Goal: Task Accomplishment & Management: Manage account settings

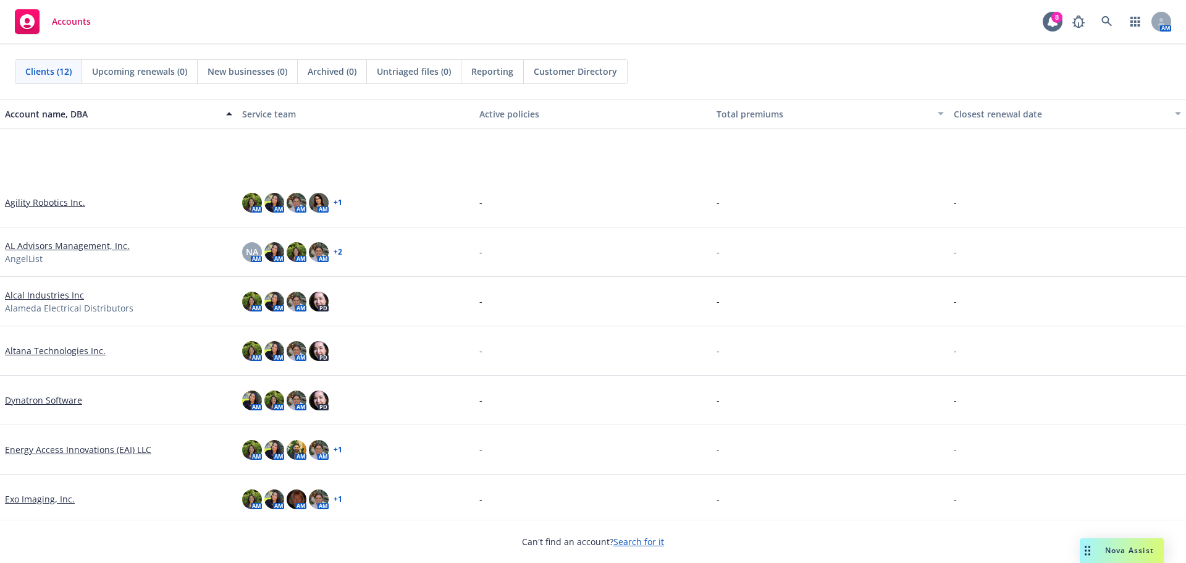
scroll to position [202, 0]
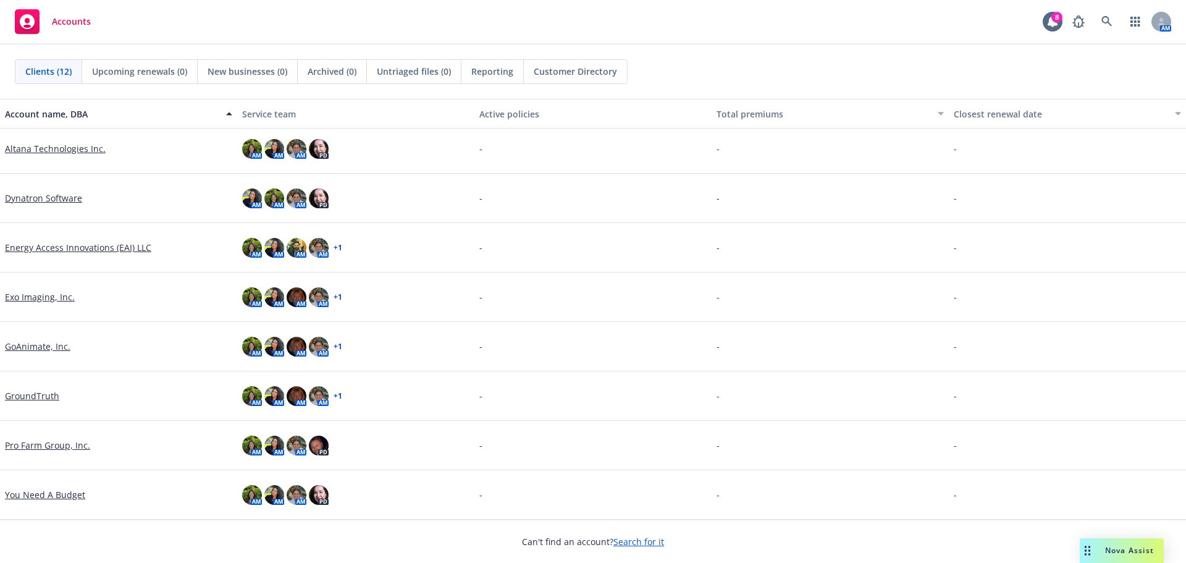
click at [56, 488] on link "You Need A Budget" at bounding box center [45, 494] width 80 height 13
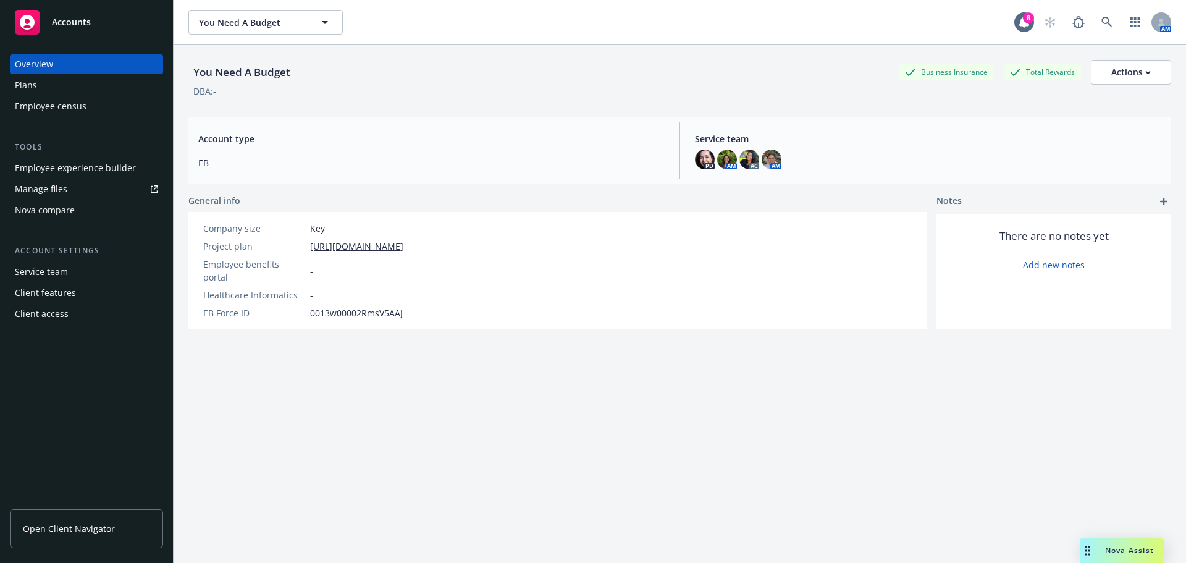
click at [109, 521] on link "Open Client Navigator" at bounding box center [86, 528] width 153 height 39
click at [111, 190] on link "Manage files" at bounding box center [86, 189] width 153 height 20
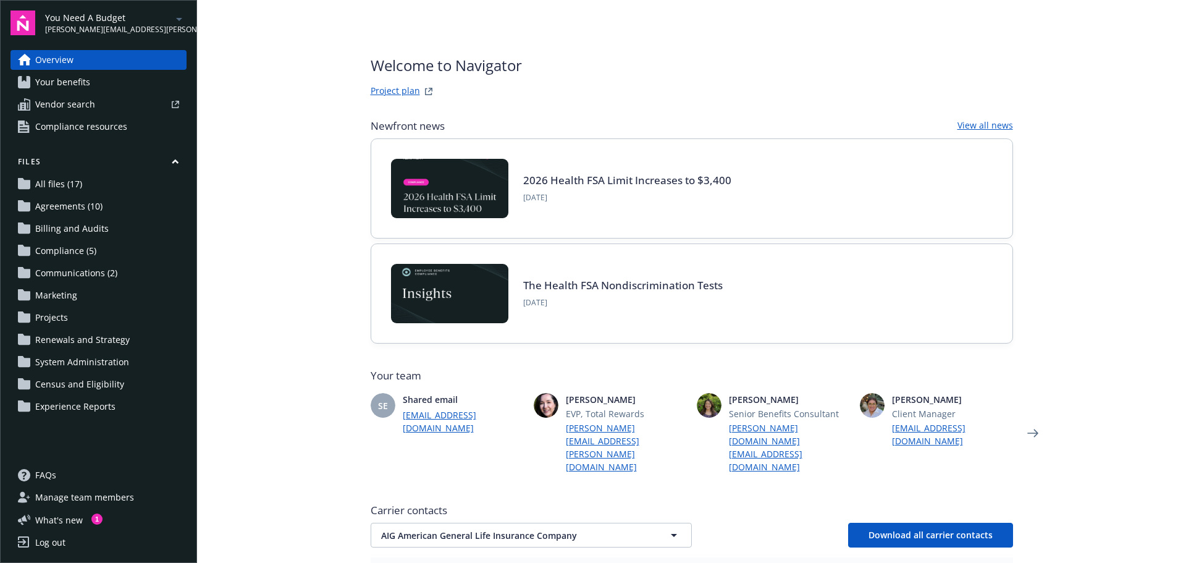
drag, startPoint x: 89, startPoint y: 82, endPoint x: 97, endPoint y: 86, distance: 8.8
click at [89, 82] on link "Your benefits" at bounding box center [98, 82] width 176 height 20
click at [80, 210] on span "Agreements (10)" at bounding box center [68, 206] width 67 height 20
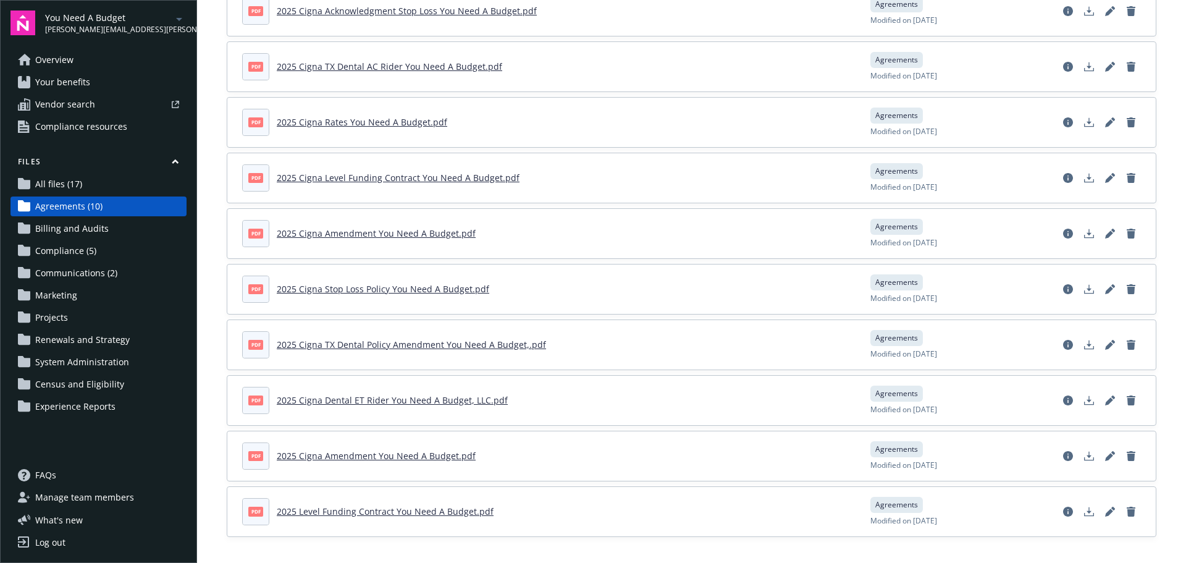
scroll to position [123, 0]
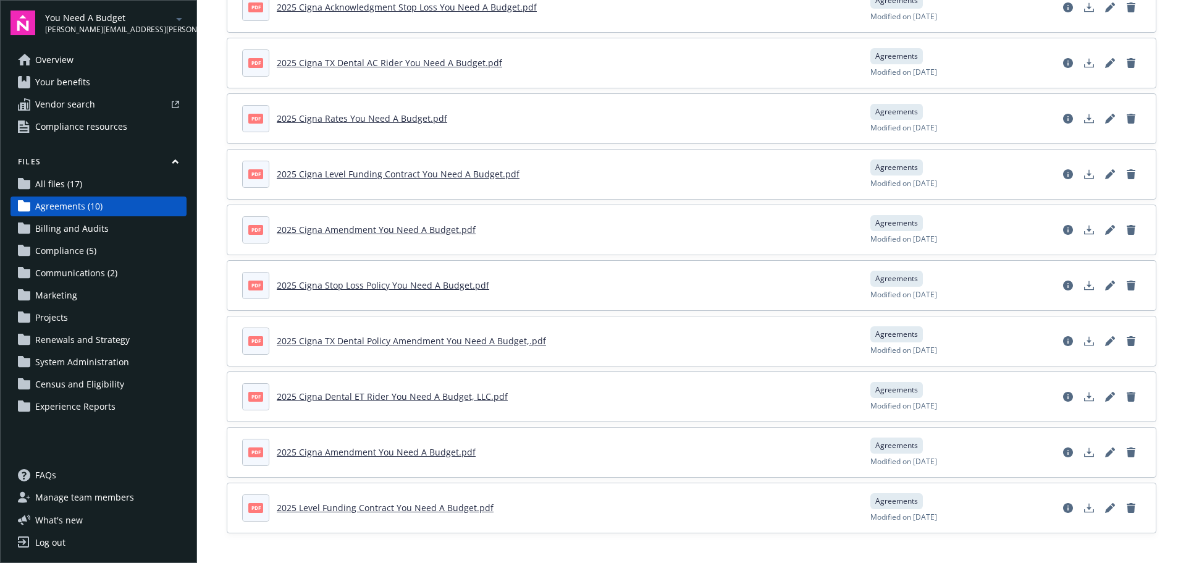
click at [113, 332] on span "Renewals and Strategy" at bounding box center [82, 340] width 94 height 20
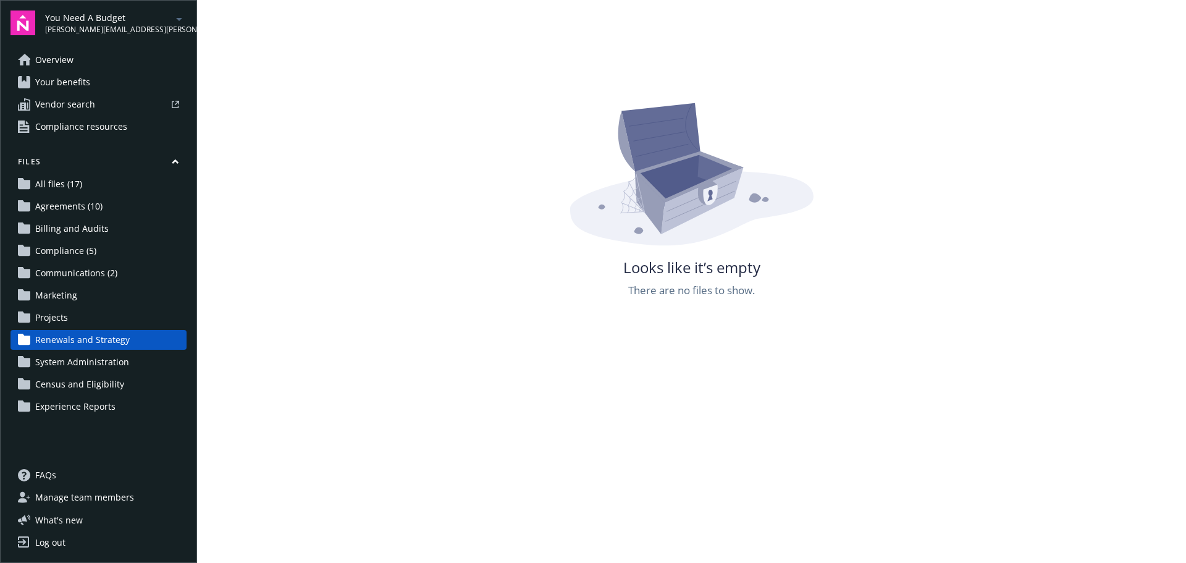
click at [93, 199] on span "Agreements (10)" at bounding box center [68, 206] width 67 height 20
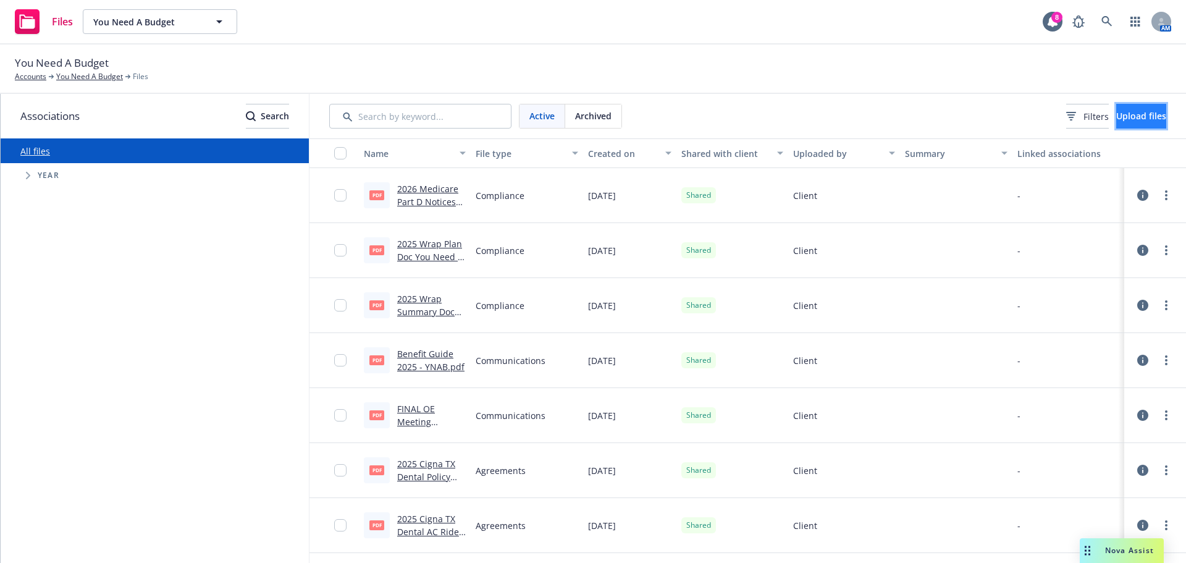
click at [1146, 124] on button "Upload files" at bounding box center [1141, 116] width 50 height 25
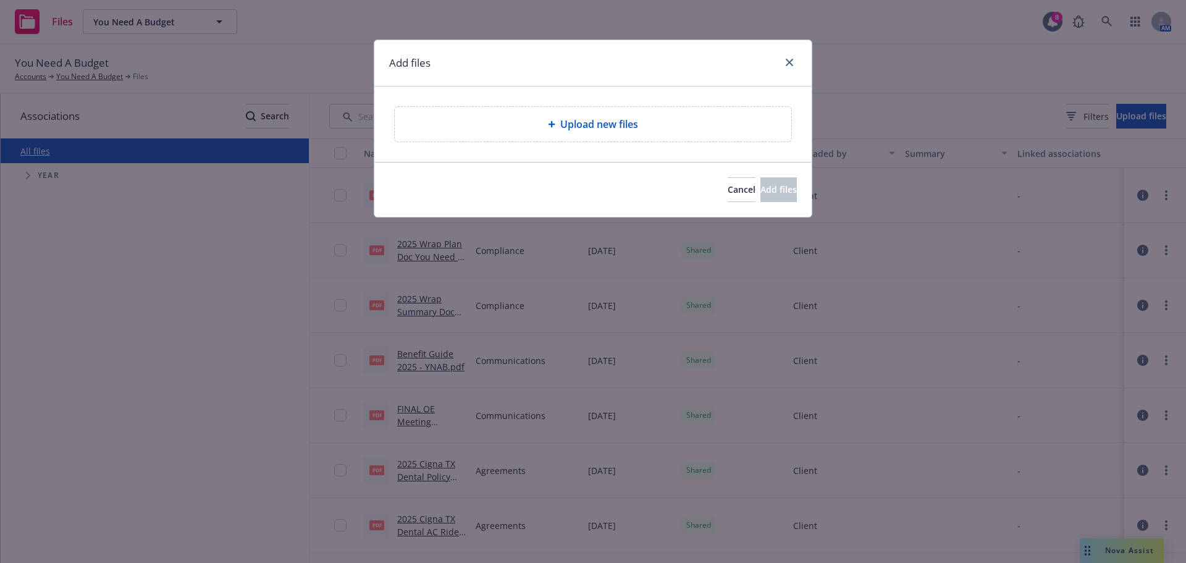
click at [579, 148] on div "Upload new files" at bounding box center [592, 123] width 437 height 75
click at [584, 124] on span "Upload new files" at bounding box center [599, 124] width 78 height 15
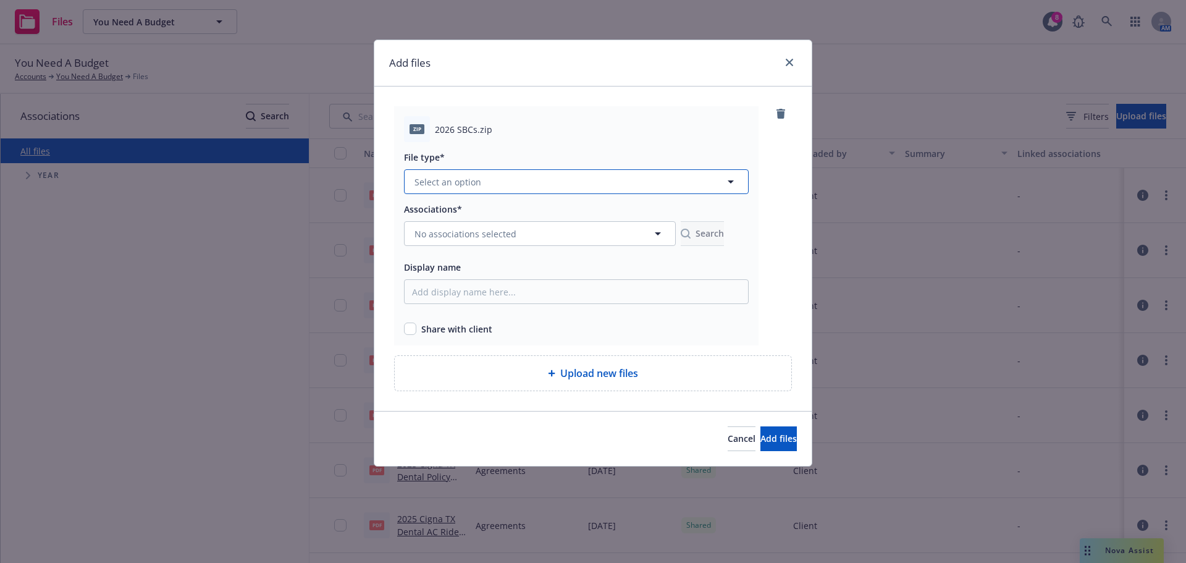
click at [526, 182] on button "Select an option" at bounding box center [576, 181] width 345 height 25
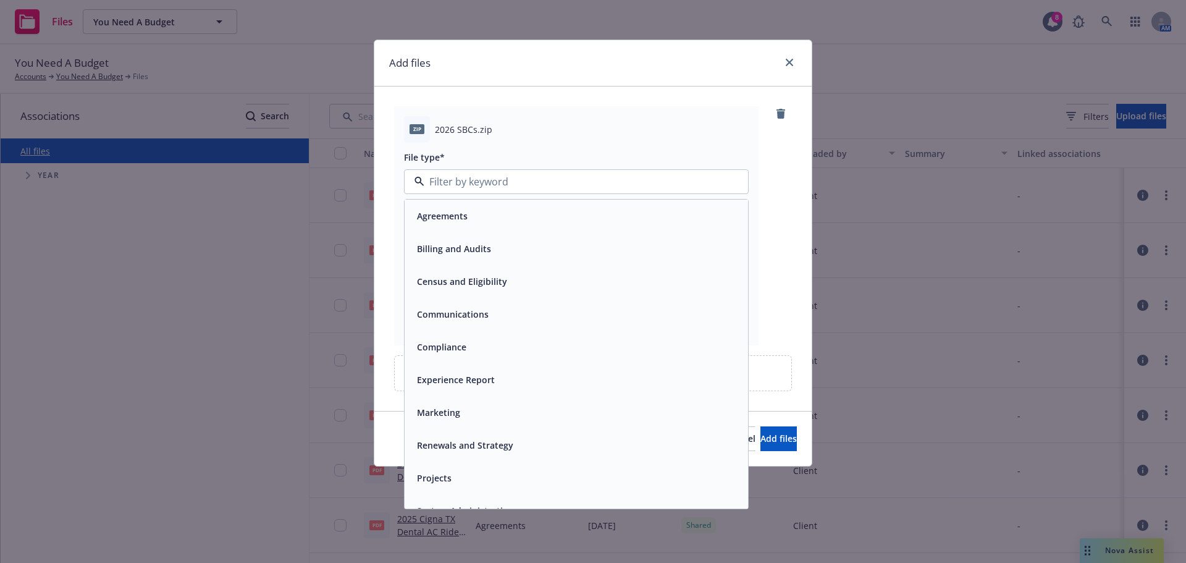
click at [511, 214] on div "Agreements" at bounding box center [576, 216] width 329 height 18
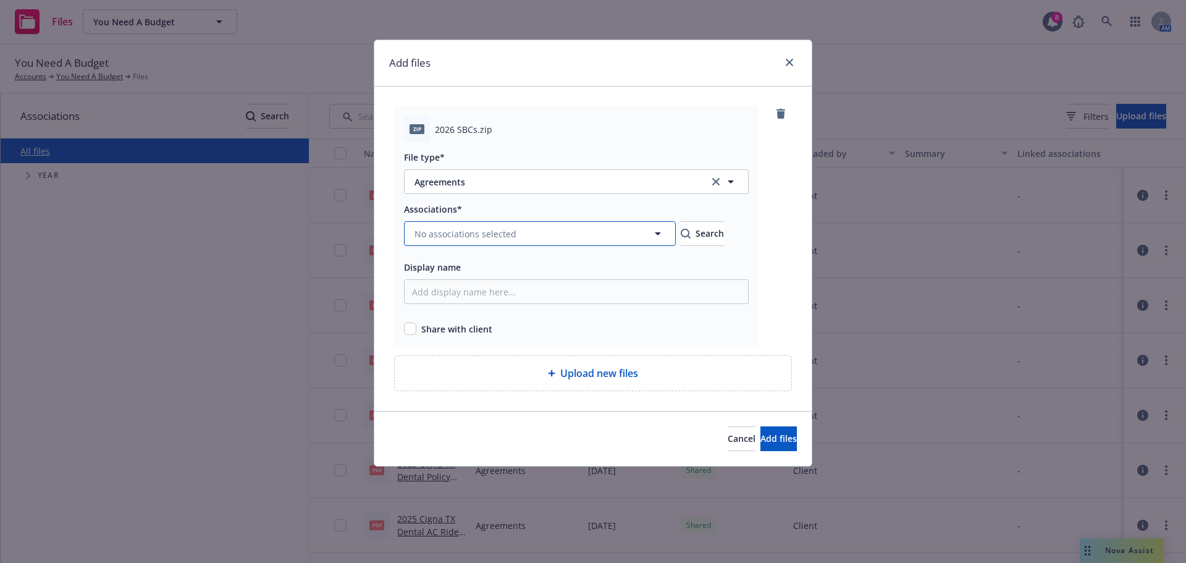
click at [555, 243] on button "No associations selected" at bounding box center [540, 233] width 272 height 25
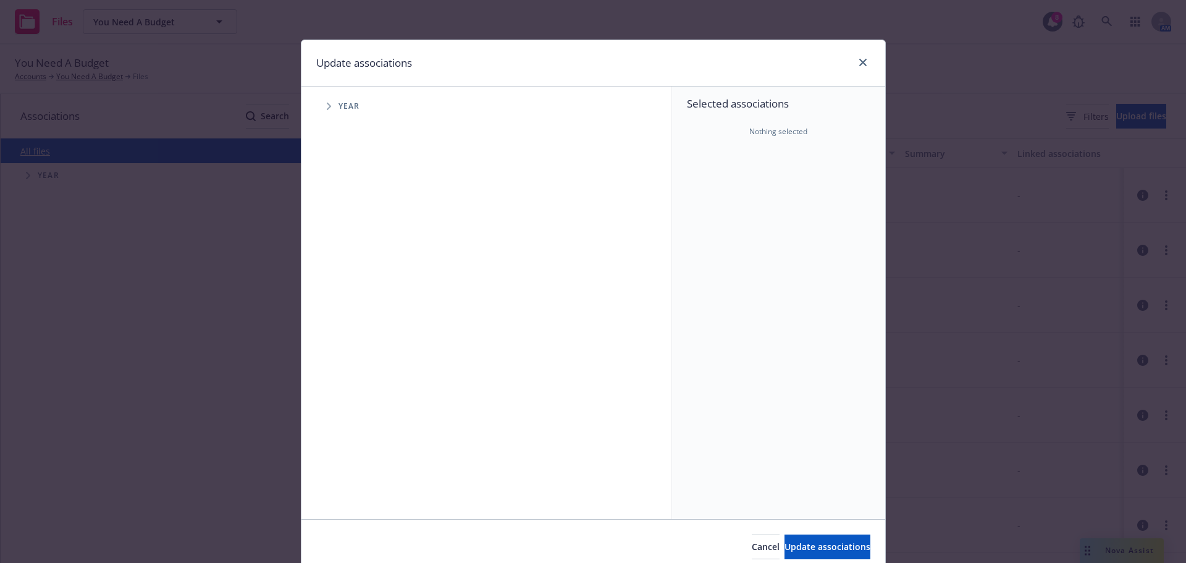
click at [327, 103] on span "Tree Example" at bounding box center [329, 106] width 20 height 20
click at [355, 303] on input "Tree Example" at bounding box center [360, 304] width 12 height 12
checkbox input "true"
click at [797, 550] on span "Update associations" at bounding box center [827, 546] width 86 height 12
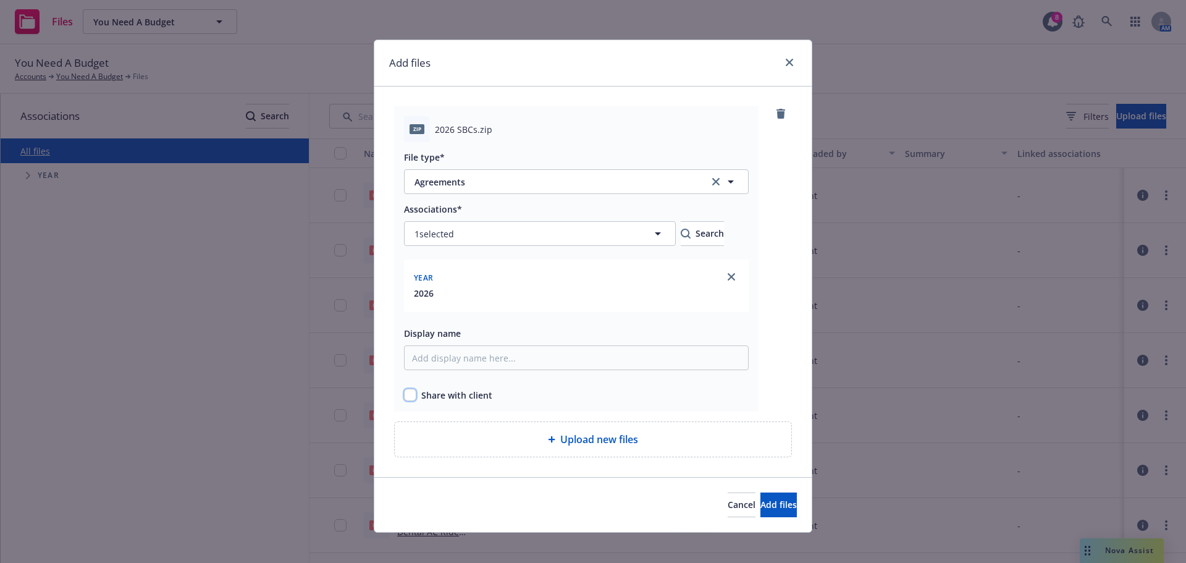
drag, startPoint x: 406, startPoint y: 398, endPoint x: 472, endPoint y: 419, distance: 68.9
click at [407, 397] on input "checkbox" at bounding box center [410, 394] width 12 height 12
checkbox input "true"
click at [506, 435] on div "Upload new files" at bounding box center [593, 439] width 377 height 15
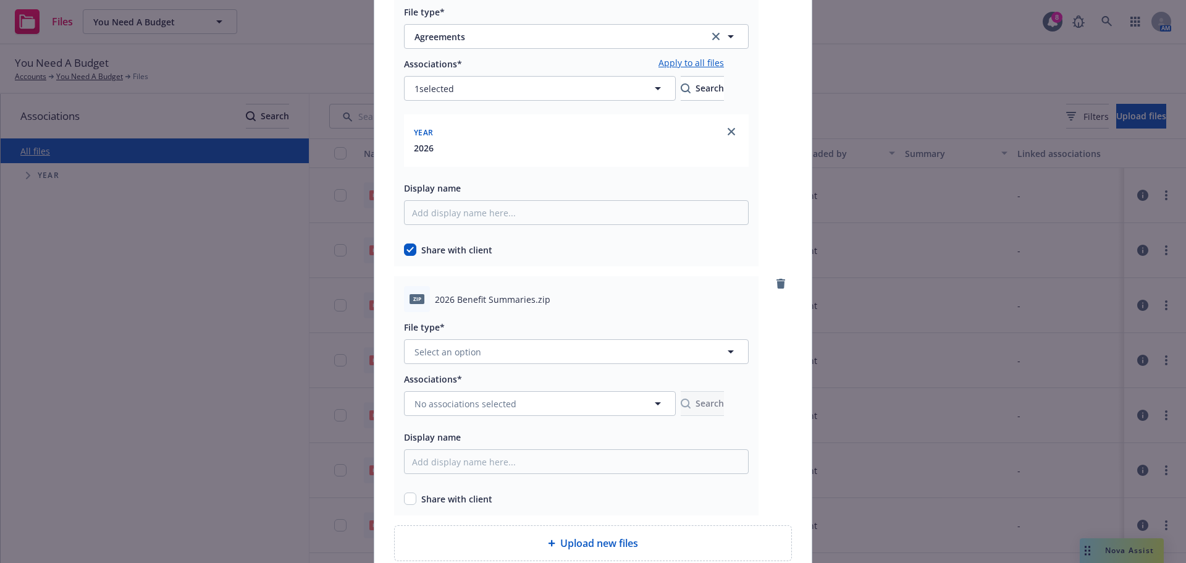
scroll to position [185, 0]
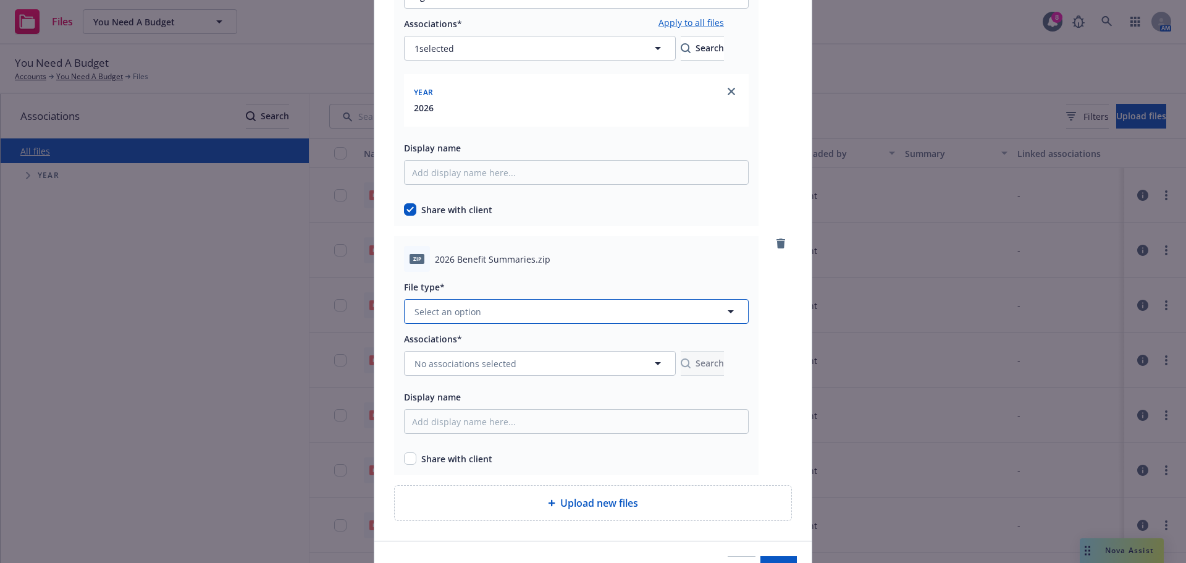
click at [613, 316] on button "Select an option" at bounding box center [576, 311] width 345 height 25
click at [556, 348] on div "Agreements" at bounding box center [576, 346] width 329 height 18
click at [408, 460] on input "checkbox" at bounding box center [410, 458] width 12 height 12
checkbox input "true"
click at [610, 367] on button "No associations selected" at bounding box center [540, 363] width 272 height 25
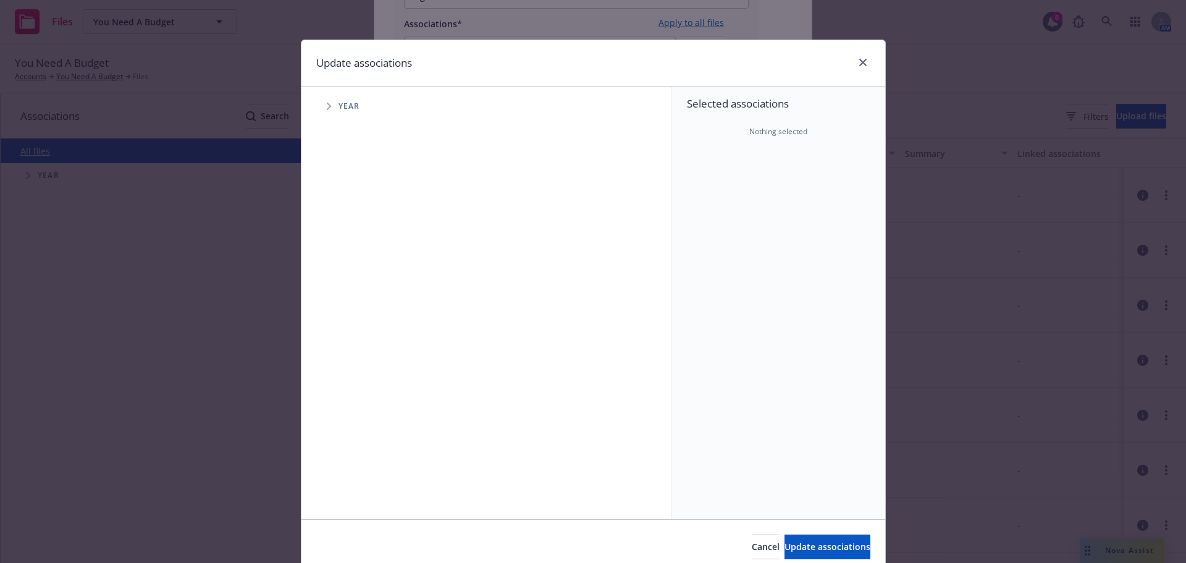
click at [332, 107] on span "Tree Example" at bounding box center [329, 106] width 20 height 20
click at [354, 301] on input "Tree Example" at bounding box center [360, 304] width 12 height 12
checkbox input "true"
click at [815, 545] on span "Update associations" at bounding box center [827, 546] width 86 height 12
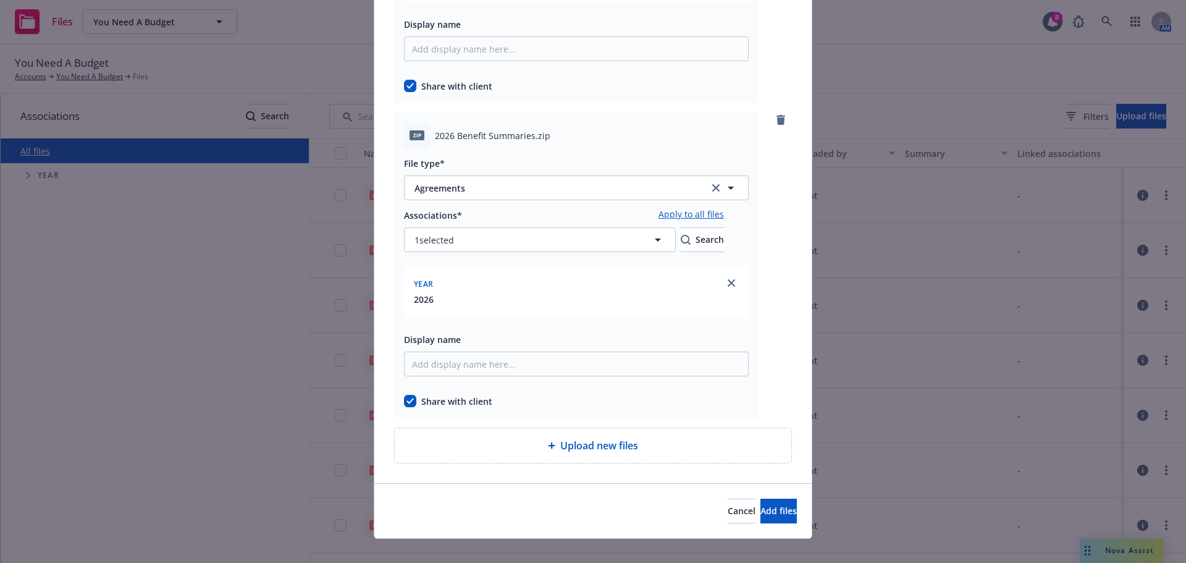
scroll to position [324, 0]
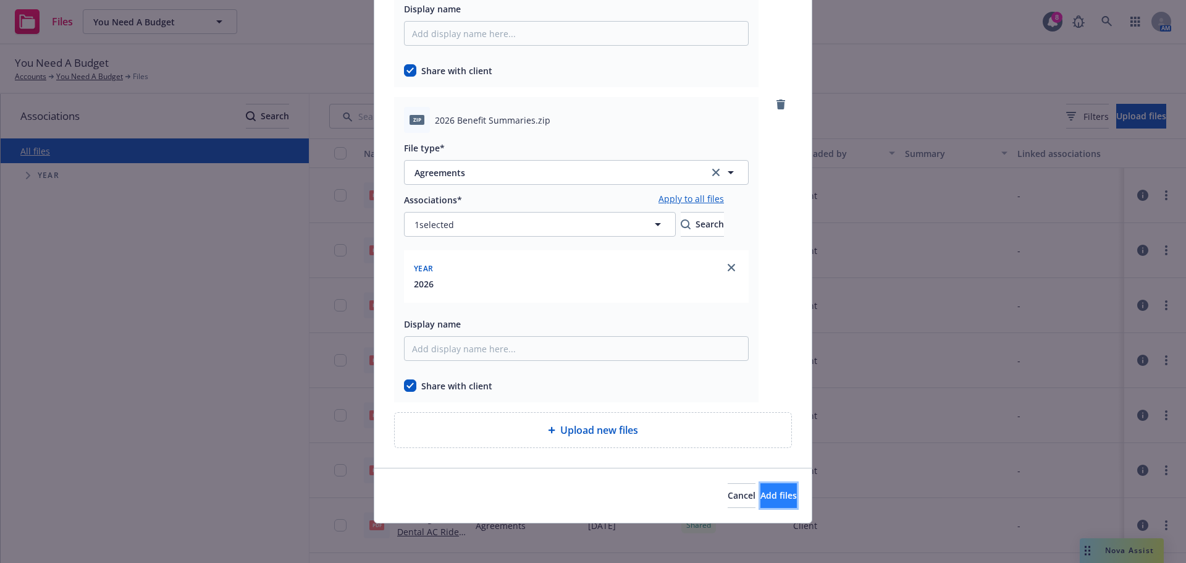
click at [760, 493] on span "Add files" at bounding box center [778, 495] width 36 height 12
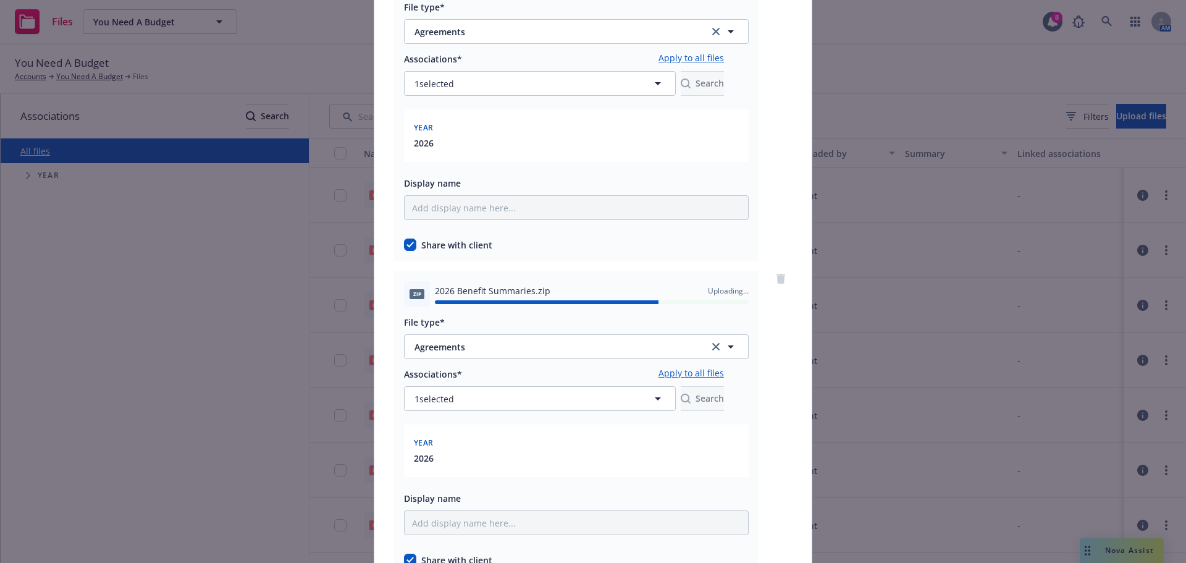
scroll to position [93, 0]
